Goal: Information Seeking & Learning: Learn about a topic

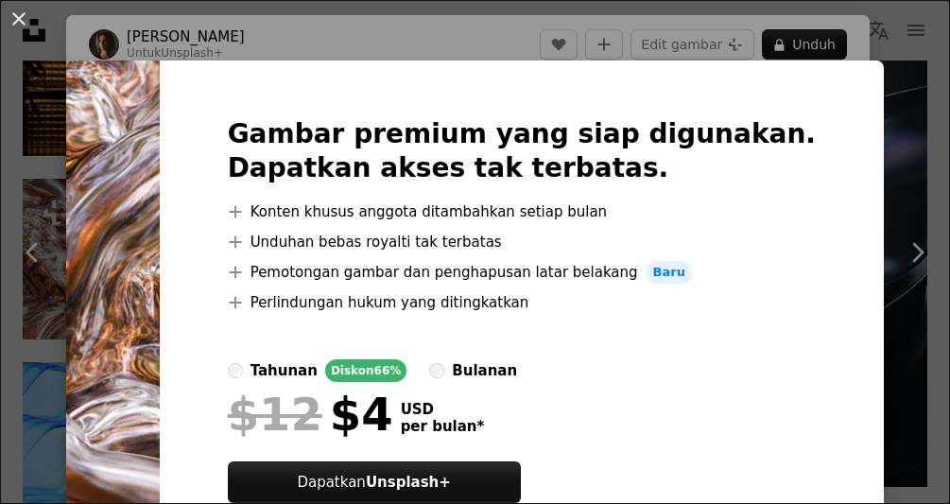
scroll to position [0, 1860]
click at [24, 142] on div "An X shape Gambar premium yang siap digunakan. Dapatkan akses tak terbatas. A p…" at bounding box center [475, 252] width 950 height 504
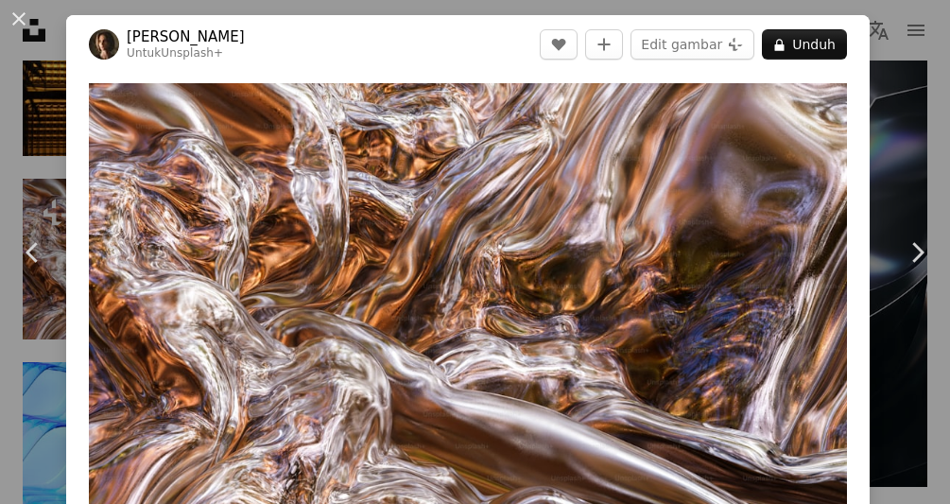
click at [15, 20] on button "An X shape" at bounding box center [19, 19] width 23 height 23
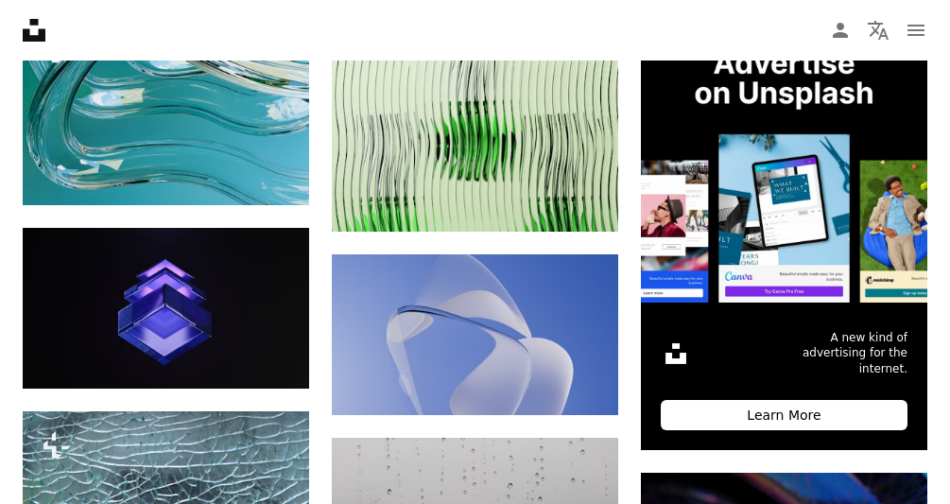
scroll to position [504, 0]
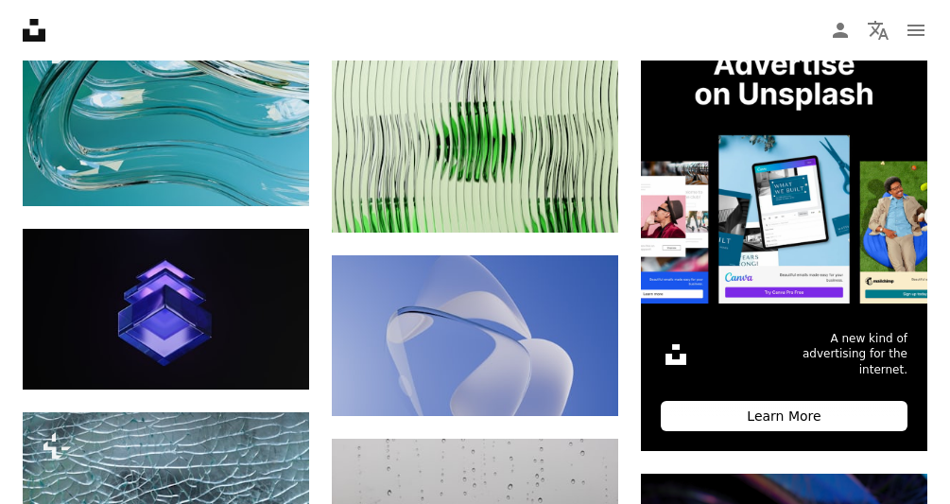
click at [257, 101] on img at bounding box center [166, 111] width 286 height 188
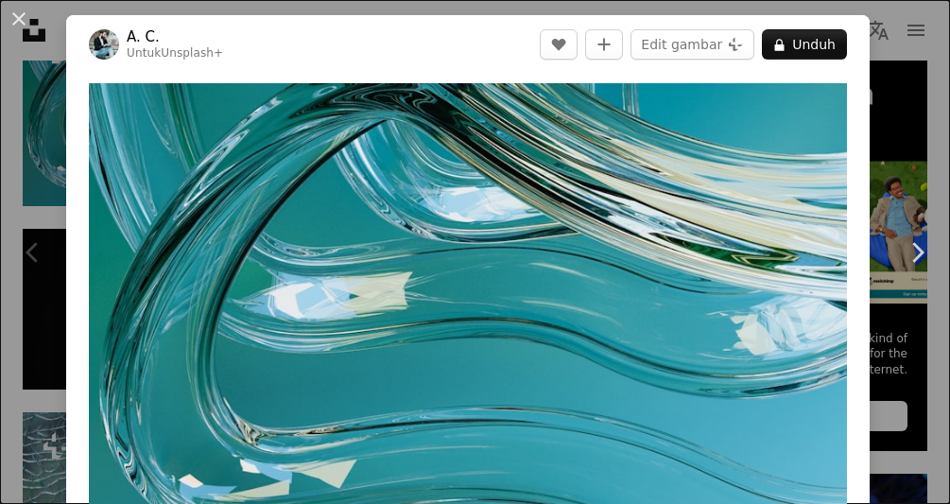
click at [23, 22] on button "An X shape" at bounding box center [19, 19] width 23 height 23
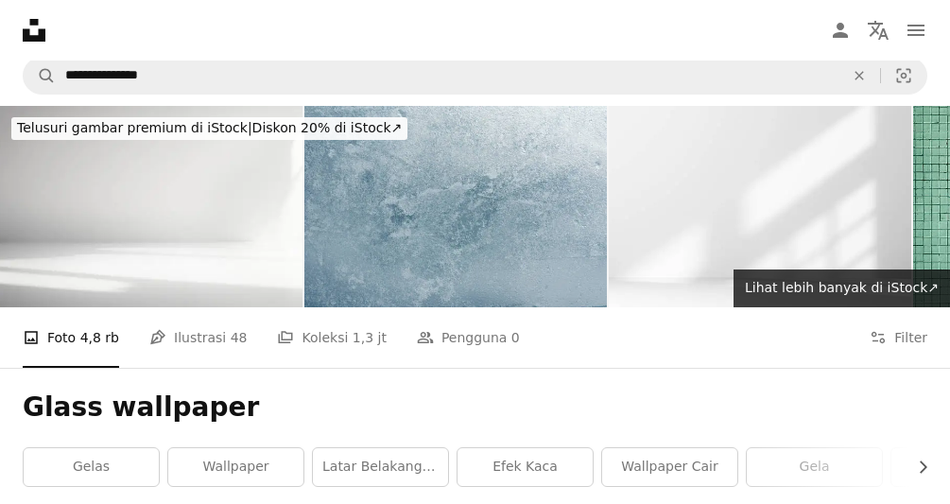
scroll to position [5, 0]
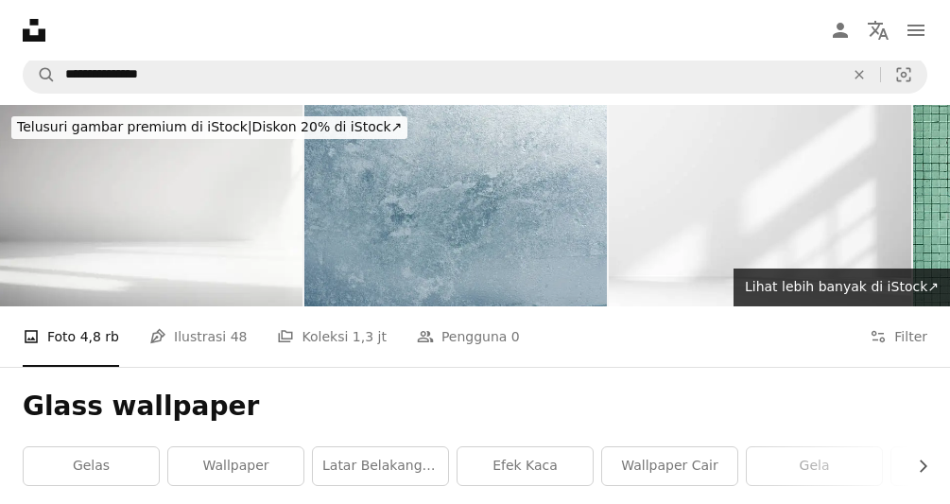
click at [253, 467] on link "Wallpaper" at bounding box center [235, 466] width 135 height 38
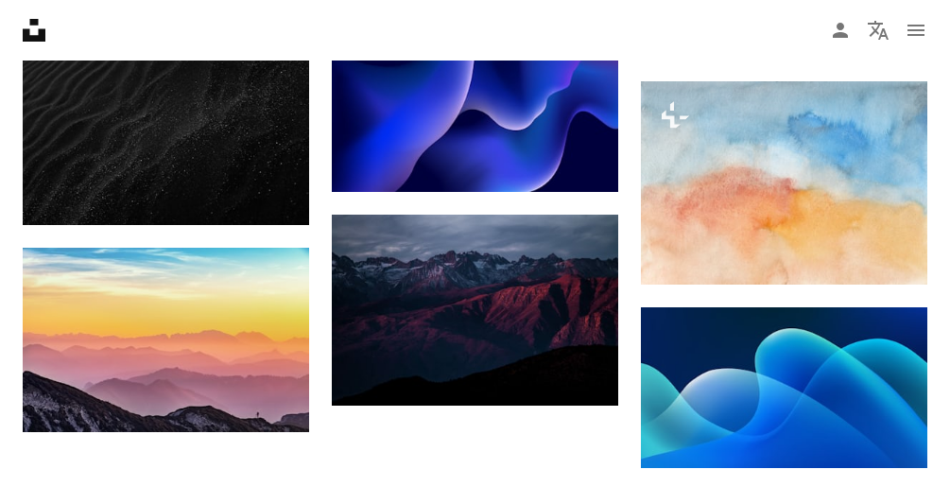
scroll to position [1770, 0]
